Goal: Find specific page/section: Find specific page/section

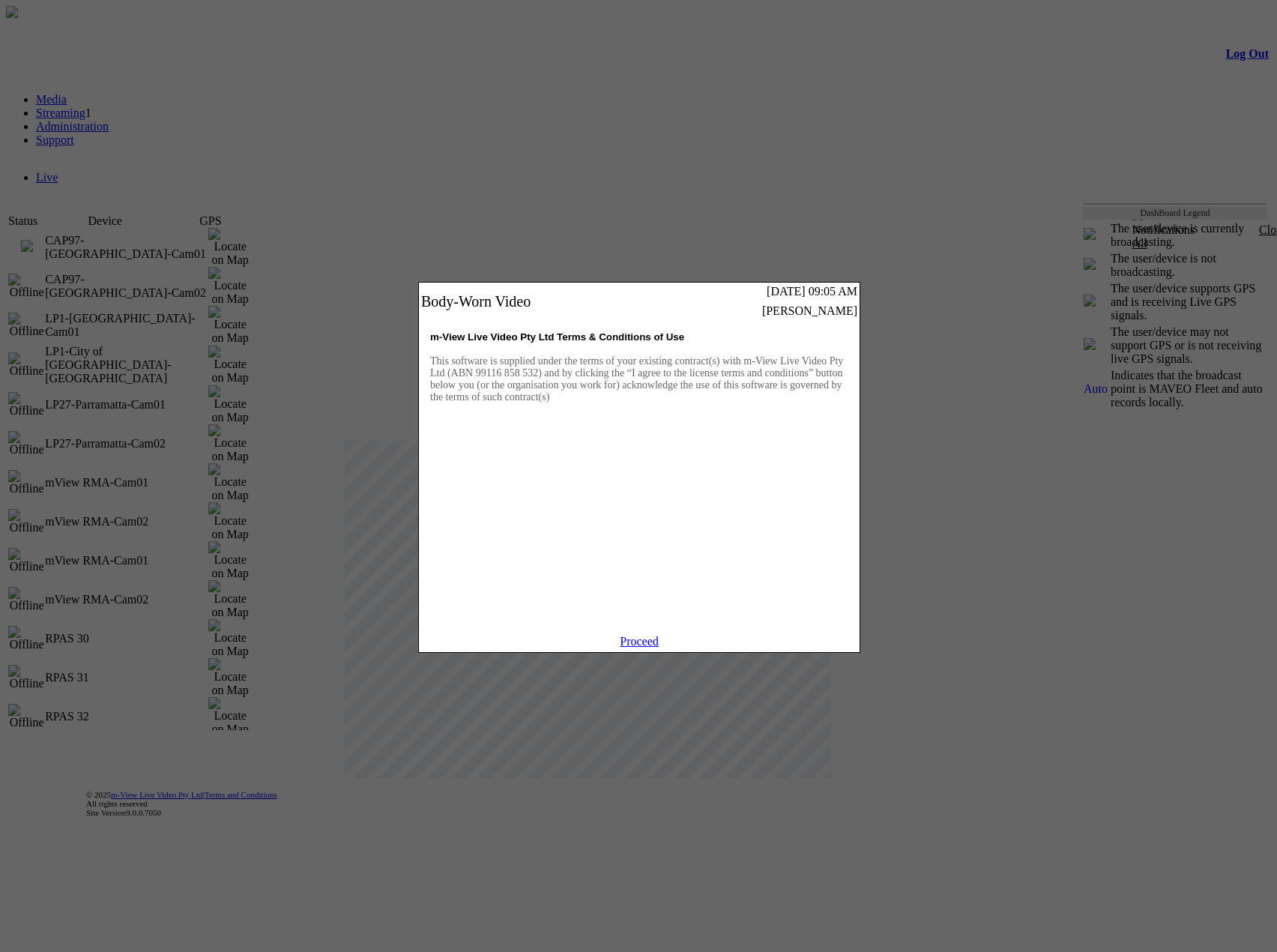
click at [632, 648] on link "Proceed" at bounding box center [639, 641] width 39 height 13
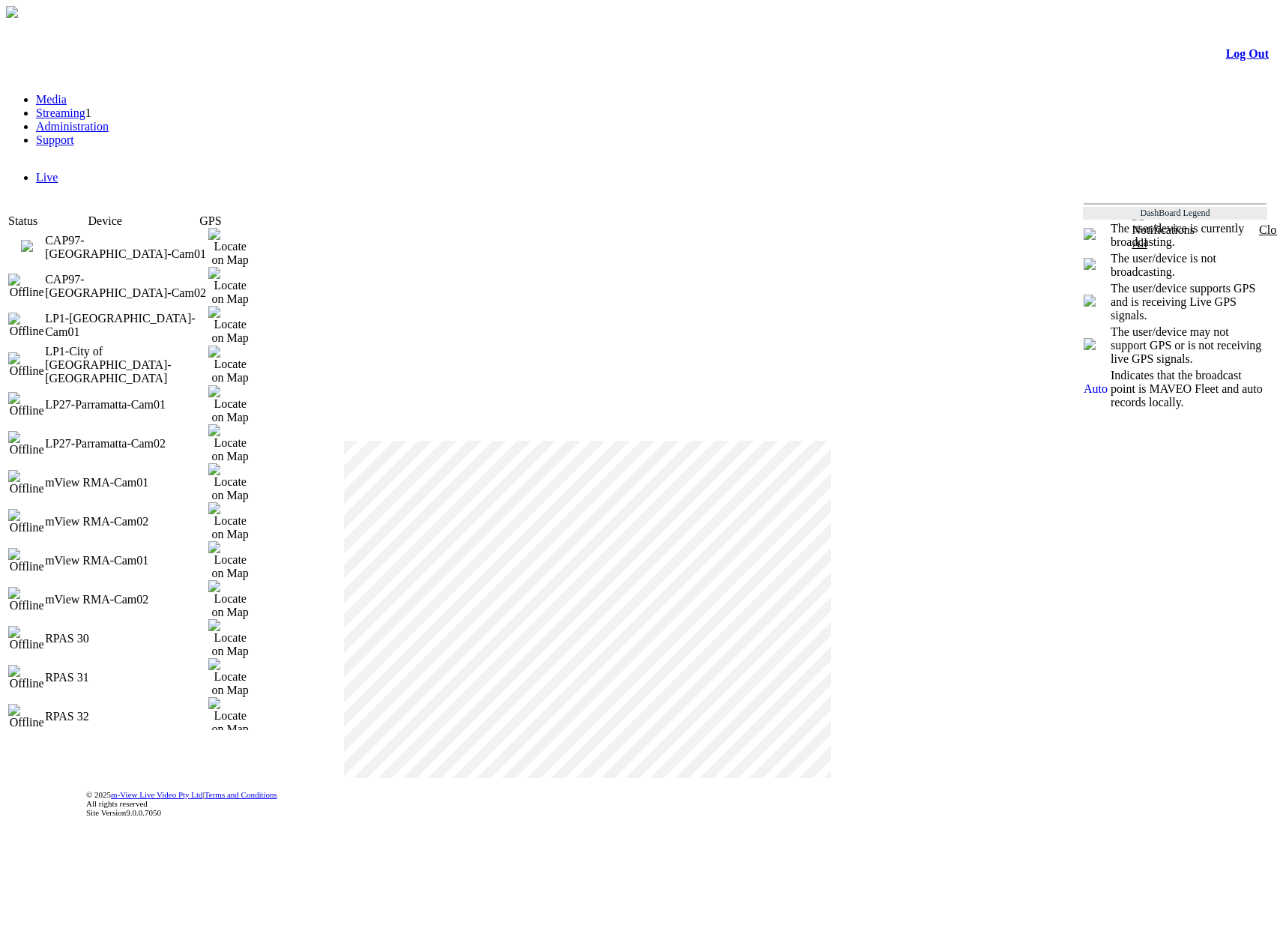
click at [109, 132] on link "Administration" at bounding box center [73, 126] width 73 height 13
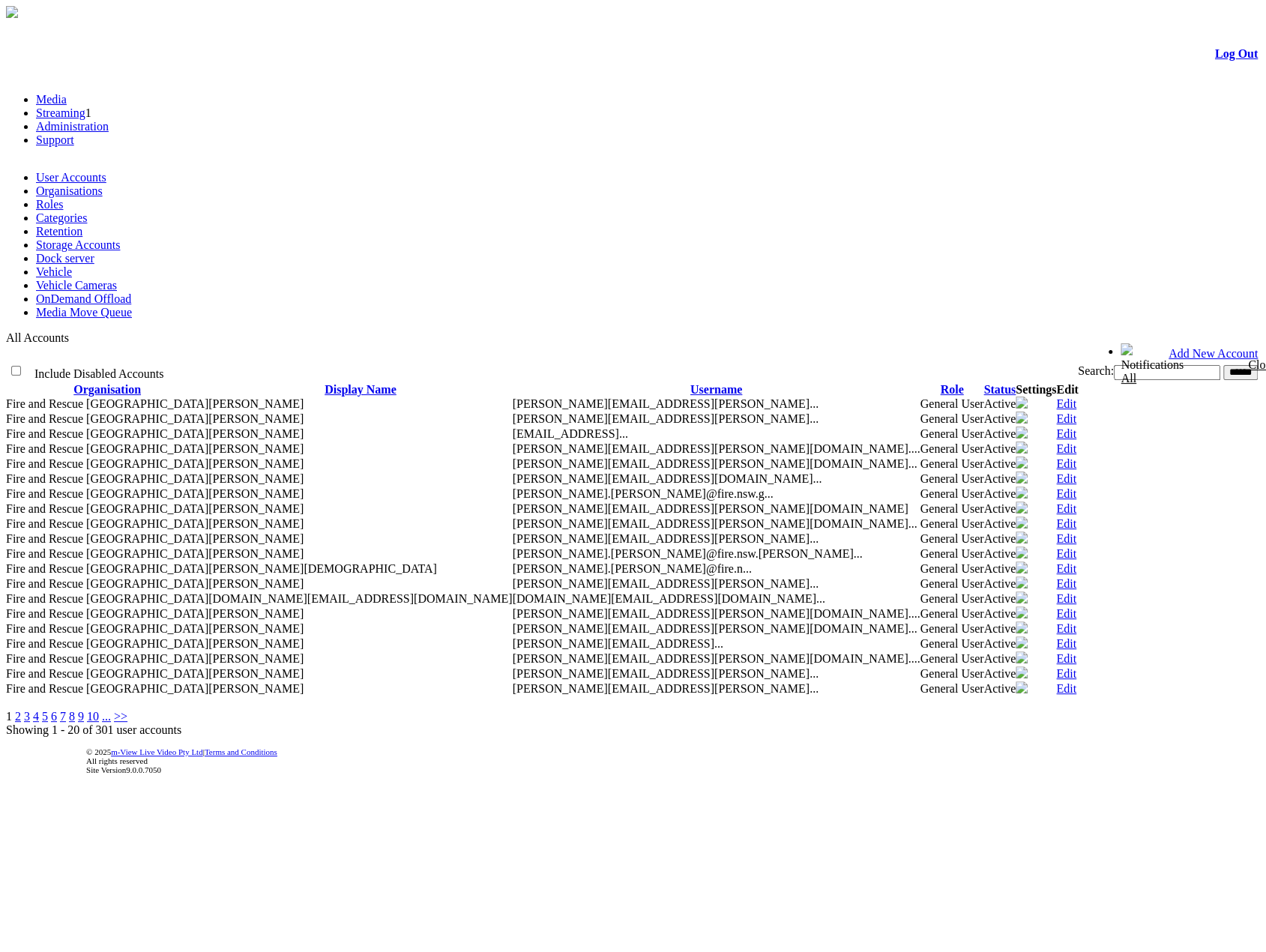
scroll to position [4, 0]
